Goal: Navigation & Orientation: Find specific page/section

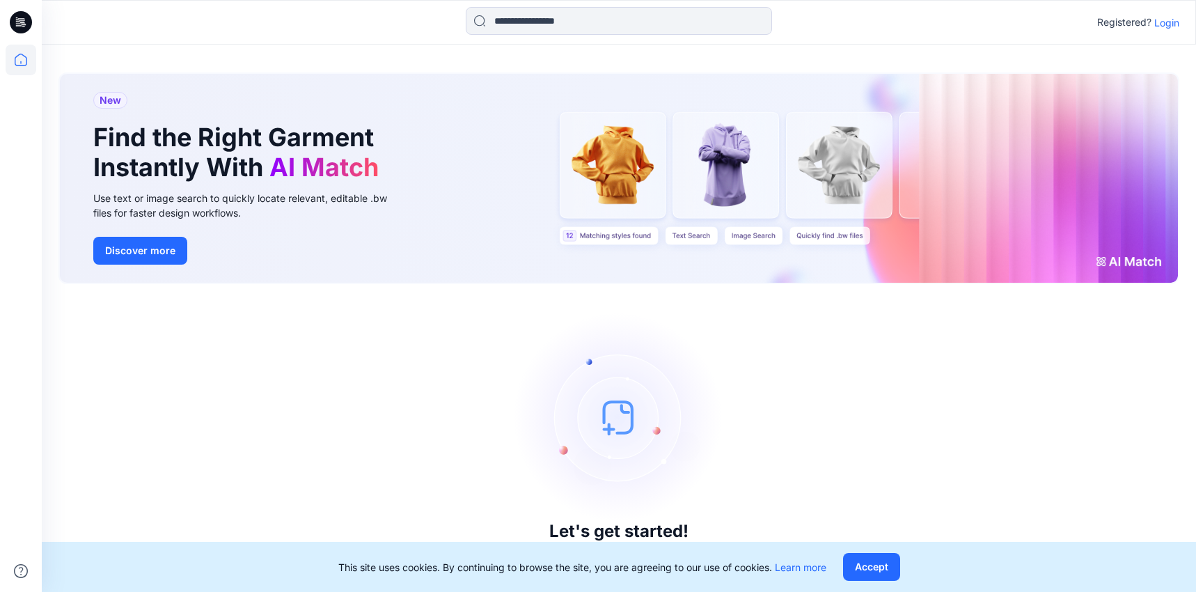
click at [194, 391] on div "Let's get started! Click New to add a style or create a folder." at bounding box center [618, 438] width 1121 height 274
click at [20, 20] on icon at bounding box center [22, 20] width 6 height 1
click at [24, 59] on icon at bounding box center [21, 60] width 31 height 31
click at [23, 8] on icon at bounding box center [21, 22] width 22 height 45
click at [22, 23] on icon at bounding box center [21, 22] width 22 height 22
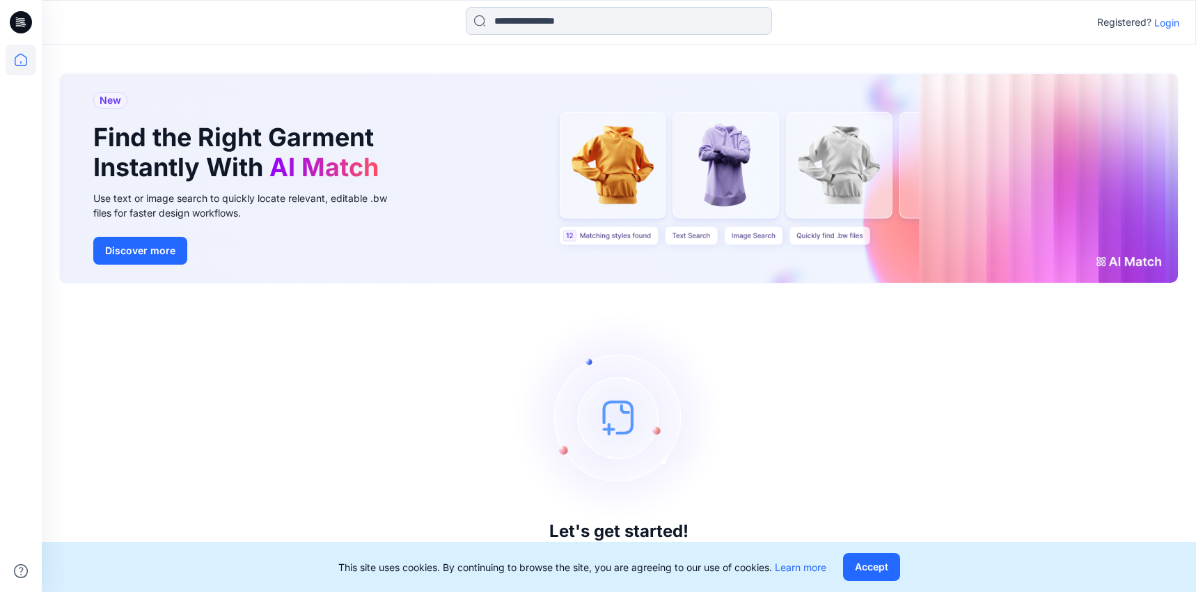
click at [524, 13] on input at bounding box center [619, 21] width 306 height 28
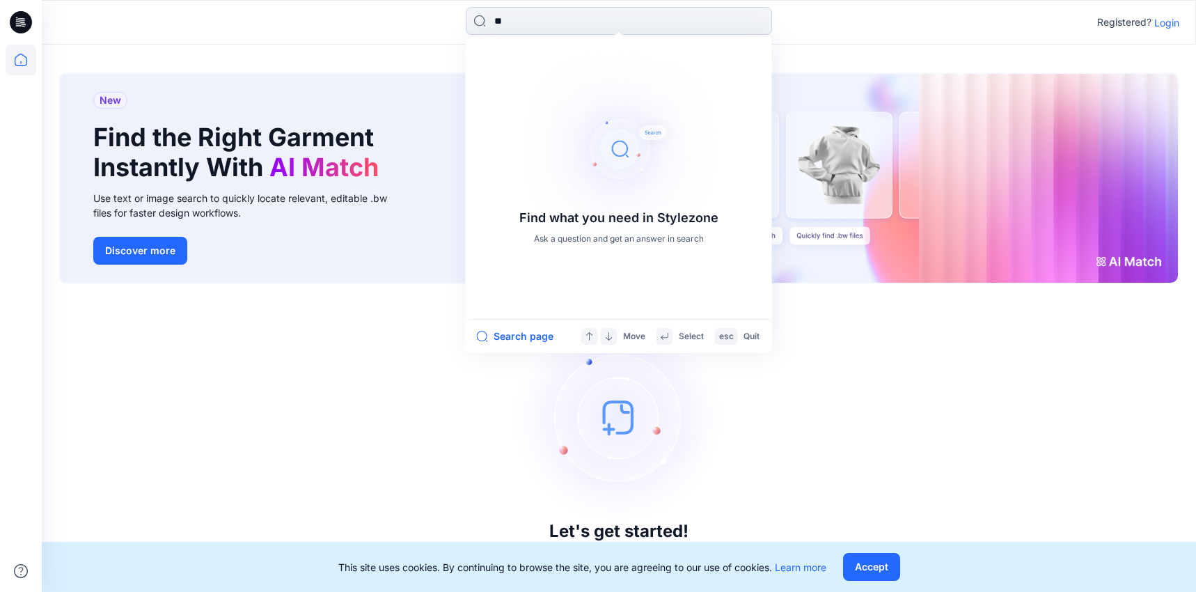
type input "***"
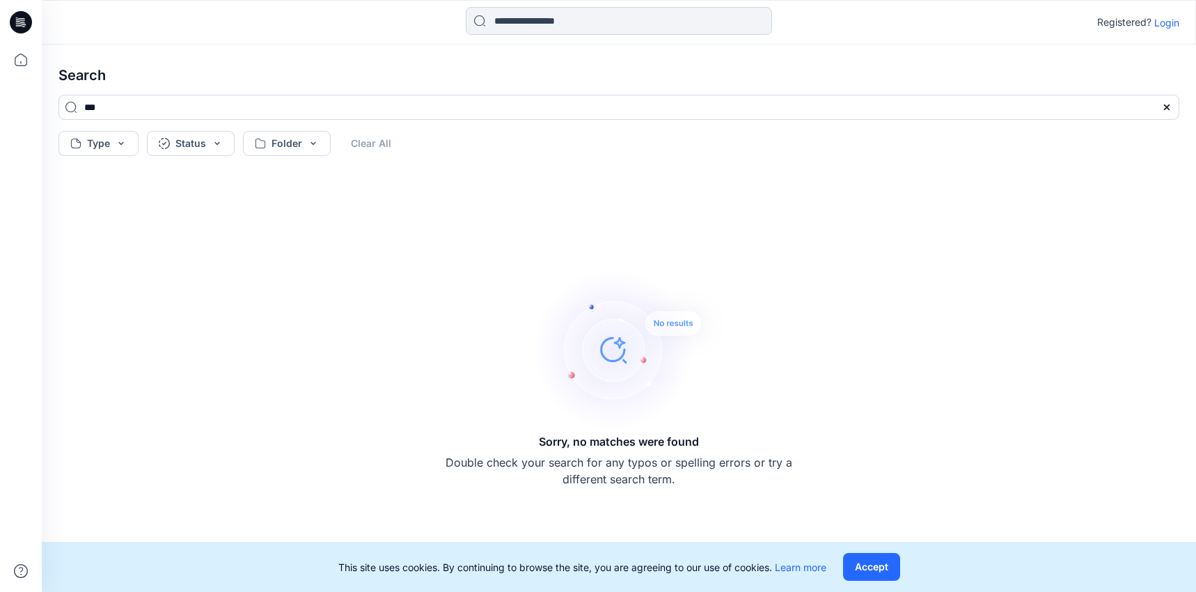
click at [558, 19] on input at bounding box center [619, 21] width 306 height 28
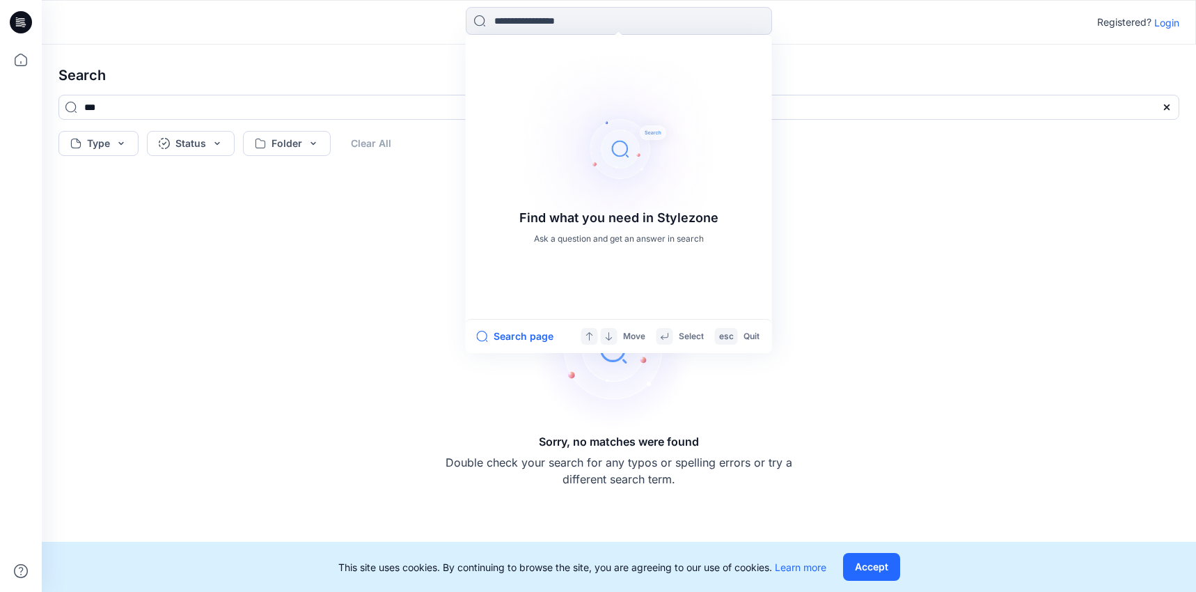
click at [1171, 22] on p "Login" at bounding box center [1166, 22] width 25 height 15
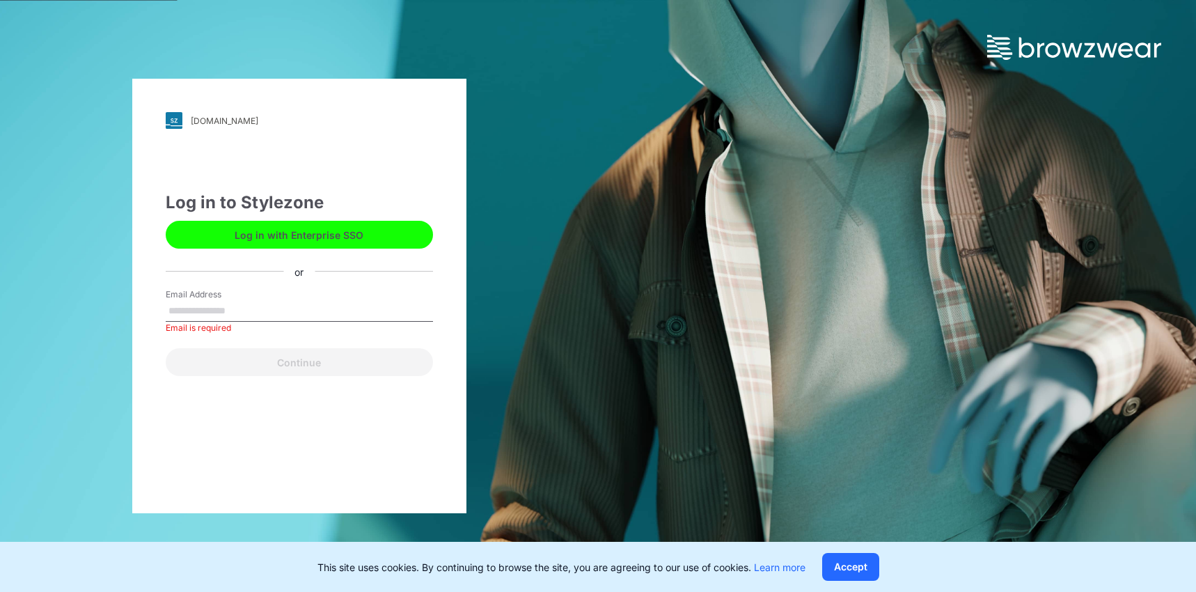
click at [281, 240] on button "Log in with Enterprise SSO" at bounding box center [299, 235] width 267 height 28
click at [1075, 42] on img at bounding box center [1074, 47] width 174 height 25
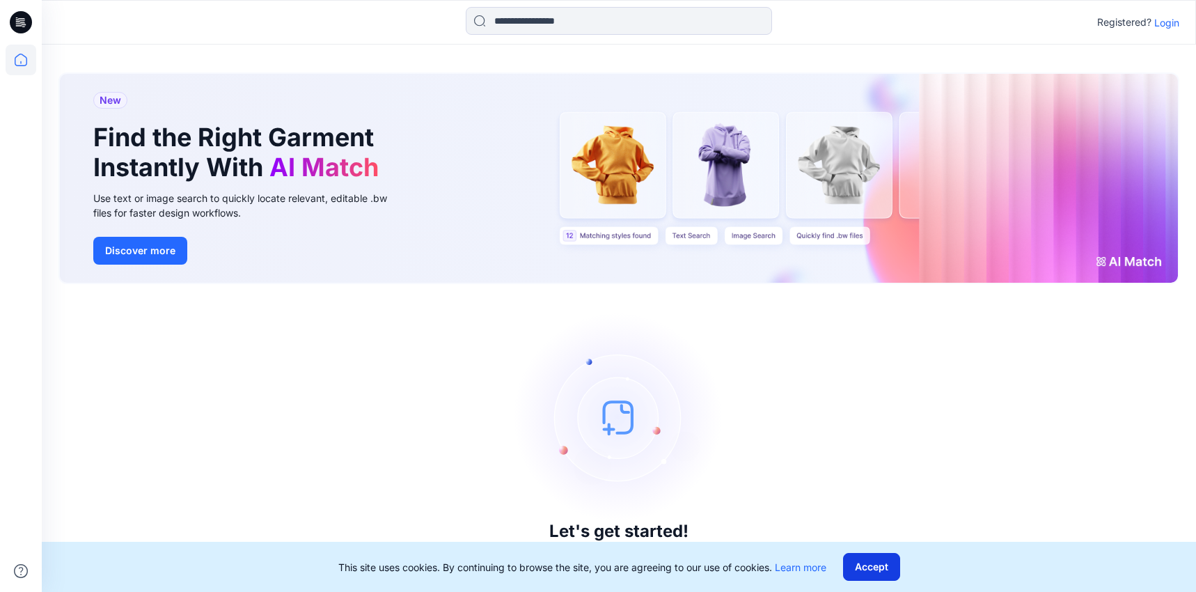
click at [884, 564] on button "Accept" at bounding box center [871, 567] width 57 height 28
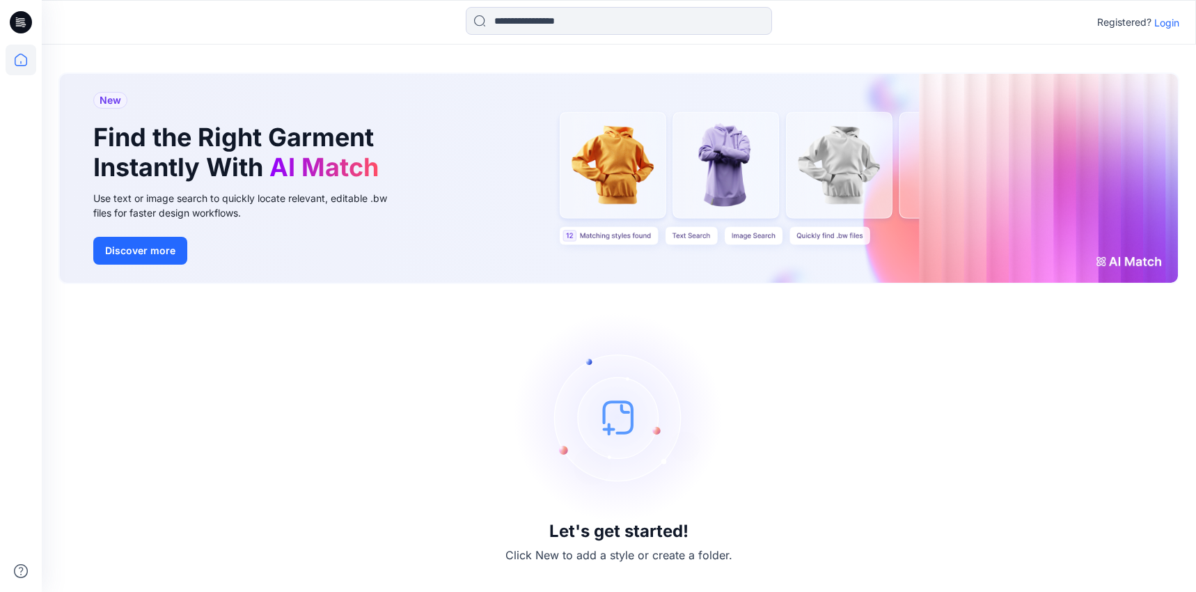
click at [615, 427] on img at bounding box center [618, 417] width 209 height 209
click at [620, 553] on p "Click New to add a style or create a folder." at bounding box center [618, 554] width 227 height 17
click at [622, 383] on img at bounding box center [618, 417] width 209 height 209
click at [624, 542] on div "Let's get started! Click New to add a style or create a folder." at bounding box center [618, 438] width 1121 height 274
click at [21, 68] on icon at bounding box center [21, 60] width 31 height 31
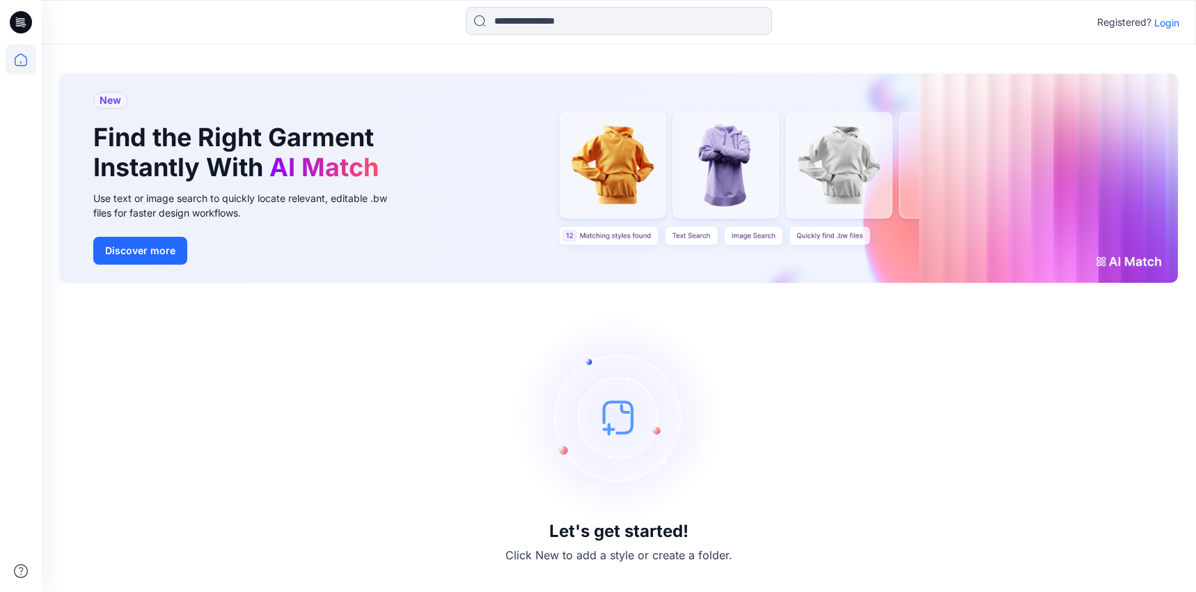
click at [21, 5] on icon at bounding box center [21, 22] width 22 height 45
click at [33, 19] on div at bounding box center [21, 22] width 45 height 45
click at [29, 19] on icon at bounding box center [21, 22] width 22 height 22
